Goal: Transaction & Acquisition: Obtain resource

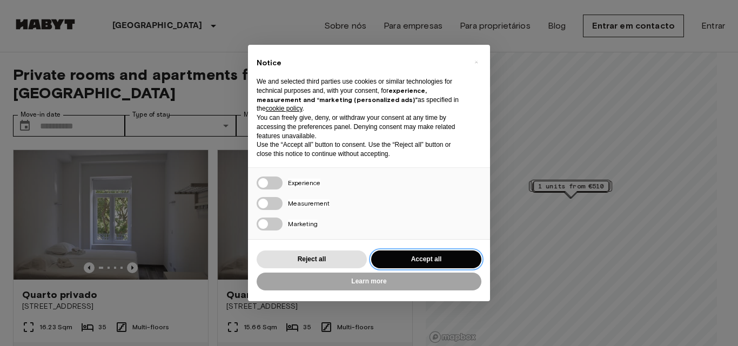
click at [425, 258] on button "Accept all" at bounding box center [426, 260] width 110 height 18
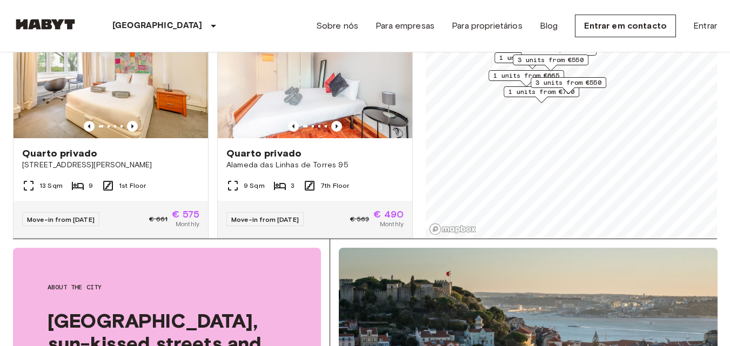
scroll to position [3437, 0]
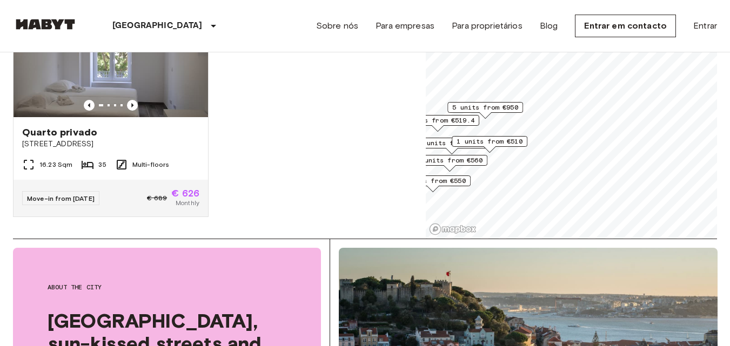
scroll to position [1727, 0]
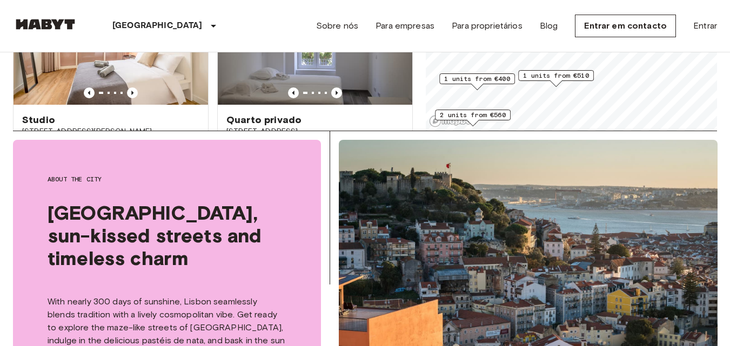
scroll to position [1543, 0]
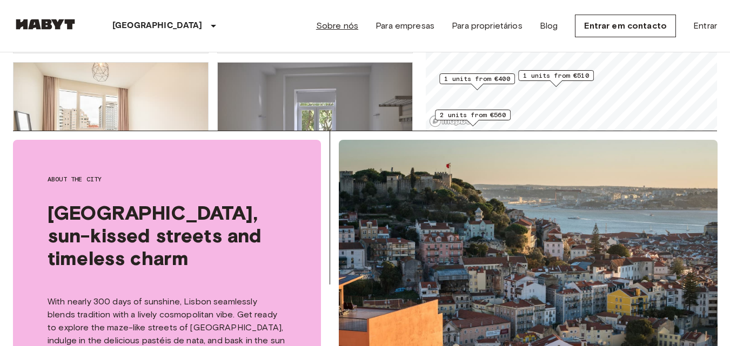
click at [345, 25] on link "Sobre nós" at bounding box center [337, 25] width 42 height 13
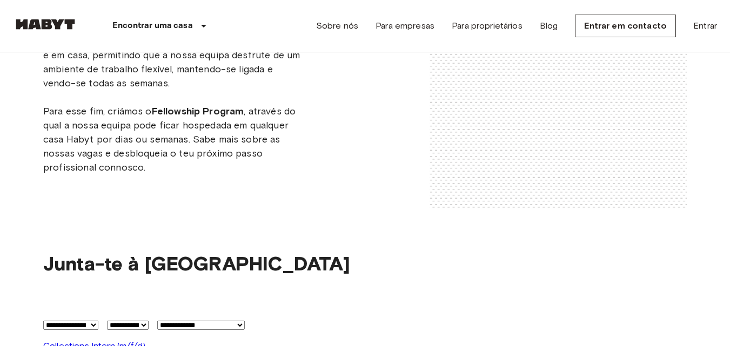
scroll to position [1567, 0]
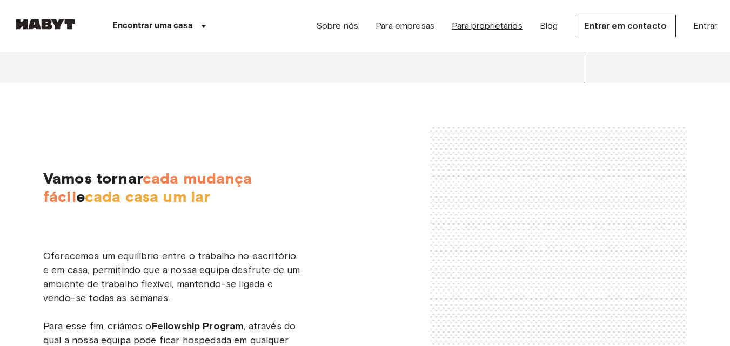
click at [490, 28] on link "Para proprietários" at bounding box center [487, 25] width 71 height 13
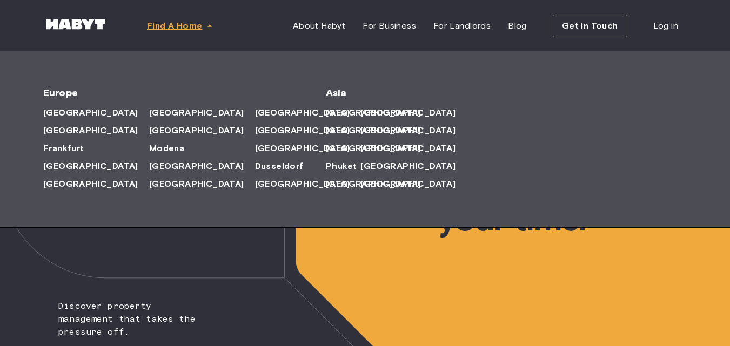
click at [173, 25] on span "Find A Home" at bounding box center [174, 25] width 55 height 13
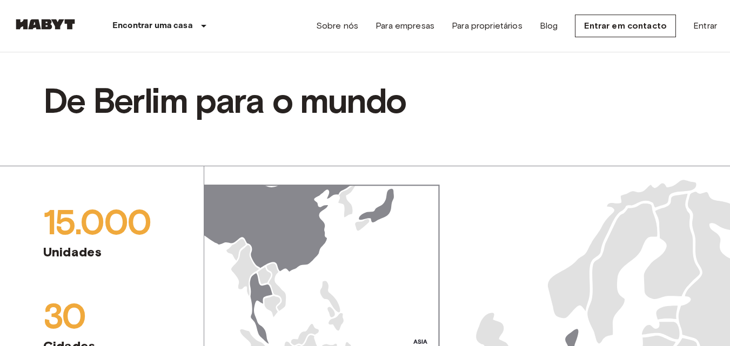
scroll to position [919, 0]
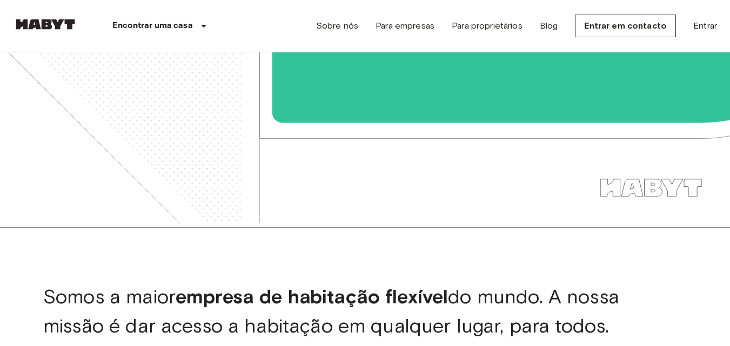
scroll to position [0, 0]
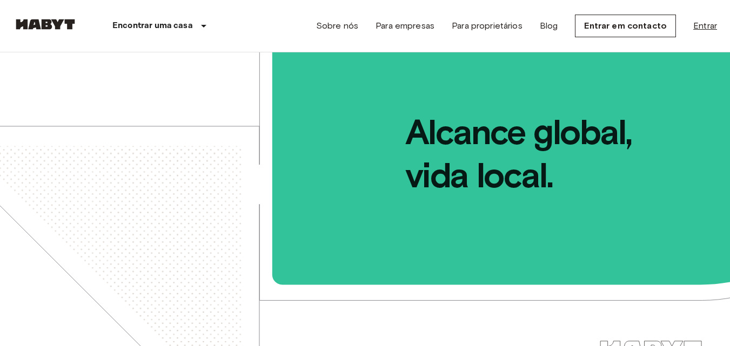
click at [708, 26] on link "Entrar" at bounding box center [705, 25] width 24 height 13
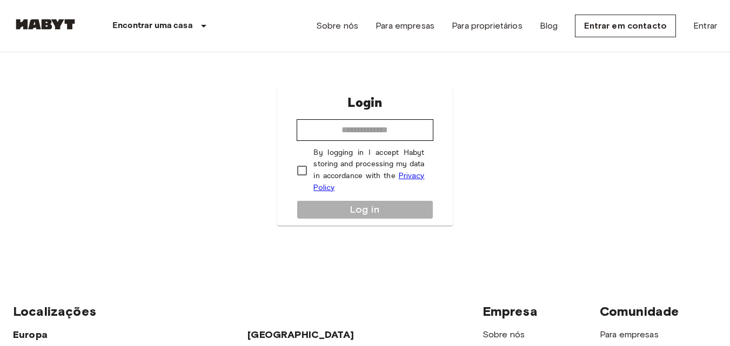
click at [53, 24] on img at bounding box center [45, 24] width 65 height 11
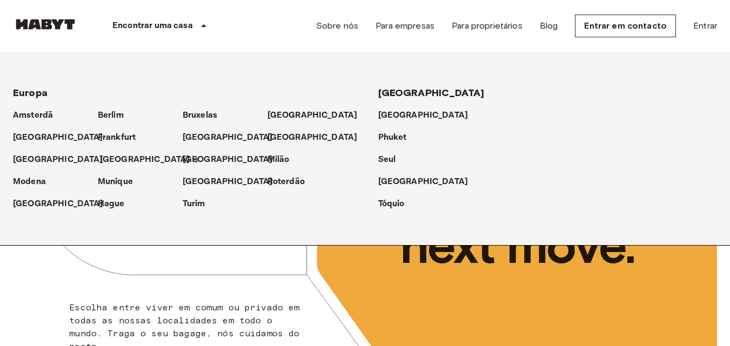
click at [111, 159] on p "[GEOGRAPHIC_DATA]" at bounding box center [145, 159] width 90 height 13
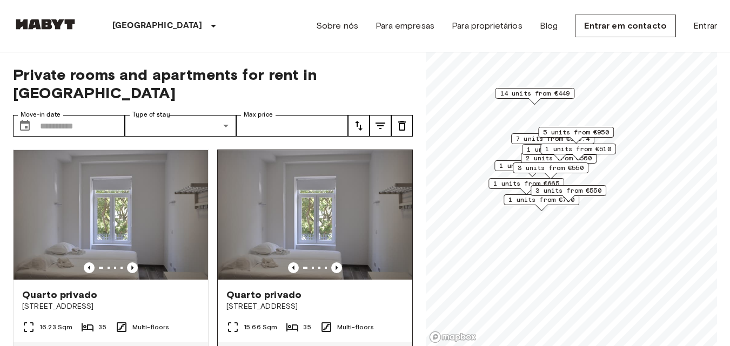
click at [343, 204] on img at bounding box center [315, 215] width 195 height 130
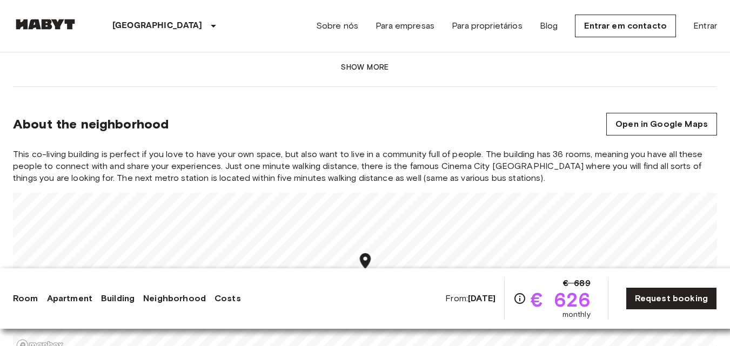
scroll to position [973, 0]
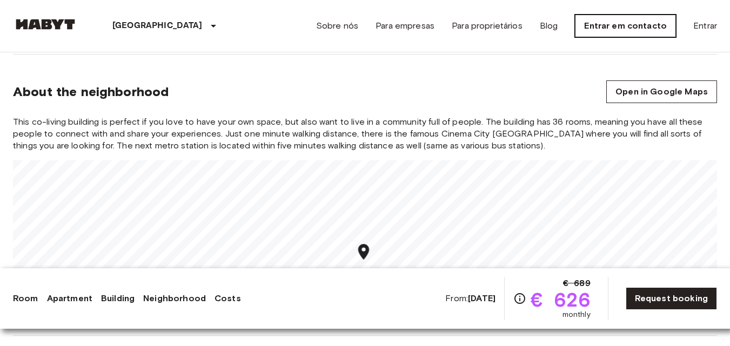
click at [622, 25] on link "Entrar em contacto" at bounding box center [625, 26] width 101 height 23
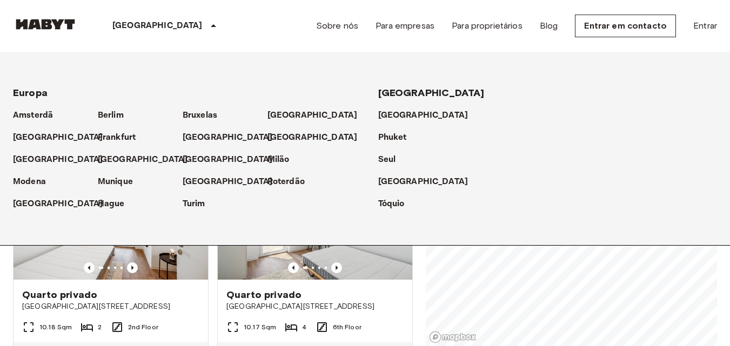
click at [123, 27] on p "[GEOGRAPHIC_DATA]" at bounding box center [157, 25] width 90 height 13
click at [119, 160] on p "[GEOGRAPHIC_DATA]" at bounding box center [145, 159] width 90 height 13
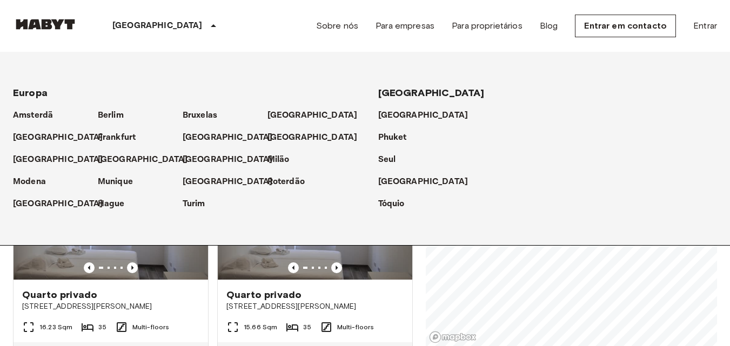
click at [413, 253] on div "Private rooms and apartments for rent in [GEOGRAPHIC_DATA] Move-in date ​ Move-…" at bounding box center [365, 199] width 704 height 295
click at [423, 264] on div "Private rooms and apartments for rent in [GEOGRAPHIC_DATA] Move-in date ​ Move-…" at bounding box center [365, 199] width 704 height 295
click at [120, 162] on p "[GEOGRAPHIC_DATA]" at bounding box center [145, 159] width 90 height 13
click at [651, 26] on link "Entrar em contacto" at bounding box center [625, 26] width 101 height 23
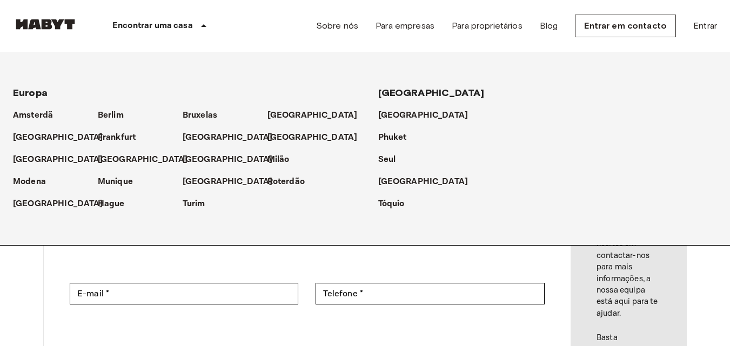
click at [693, 193] on div "Tóquio" at bounding box center [547, 200] width 339 height 22
click at [709, 283] on div "**********" at bounding box center [365, 296] width 730 height 489
click at [563, 283] on div "**********" at bounding box center [307, 297] width 527 height 402
click at [202, 25] on icon at bounding box center [203, 25] width 5 height 3
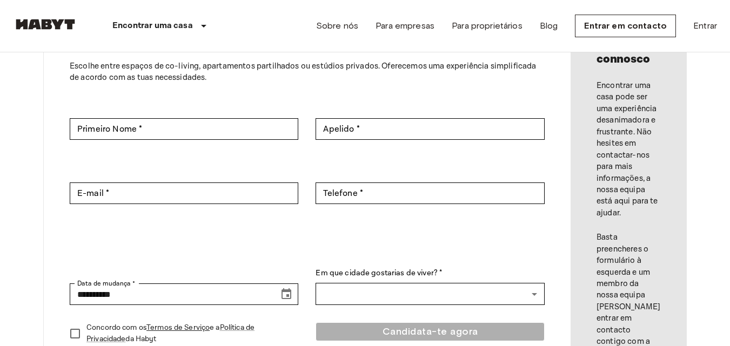
scroll to position [108, 0]
